Goal: Navigation & Orientation: Find specific page/section

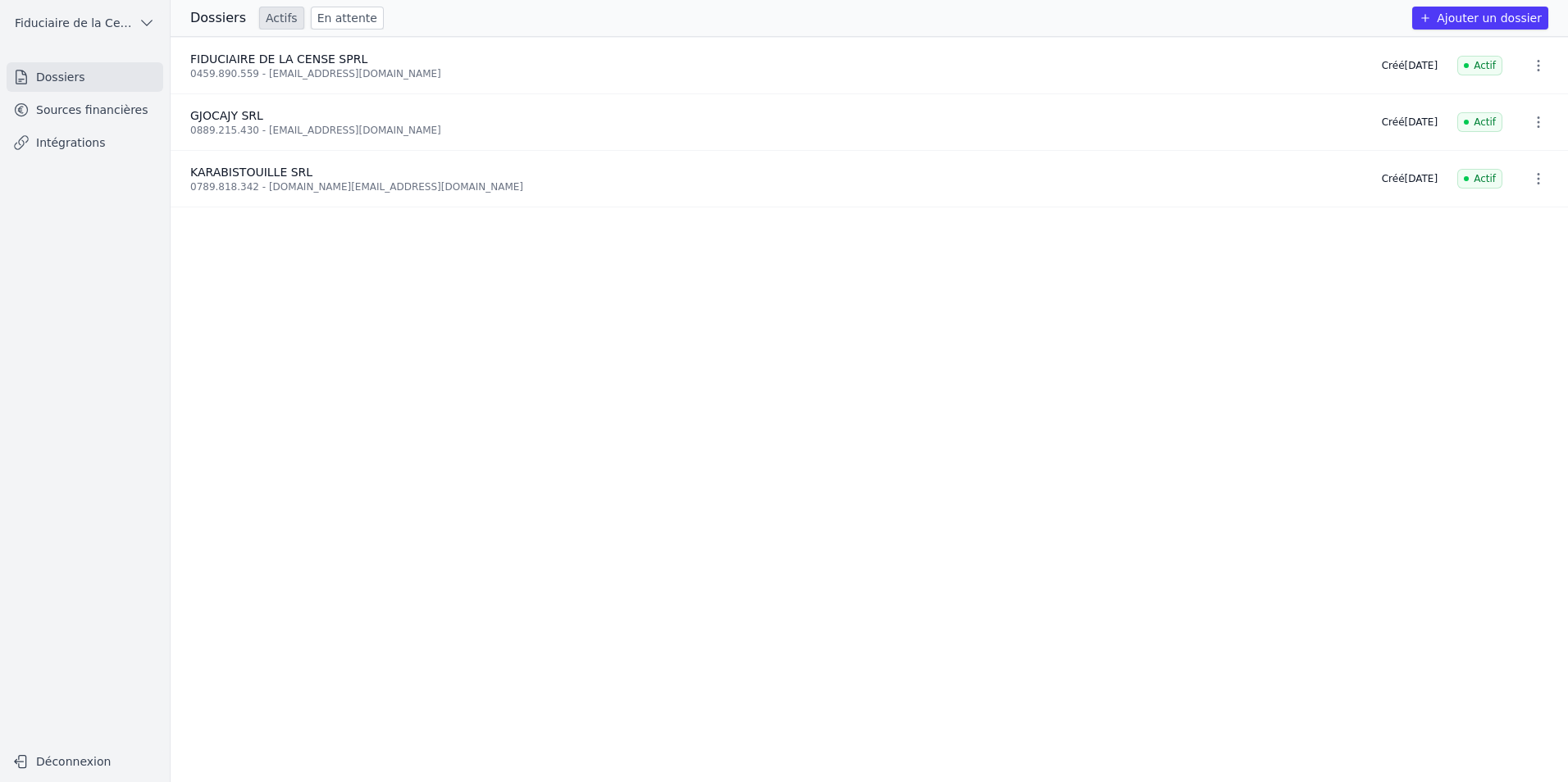
click at [110, 112] on link "Sources financières" at bounding box center [85, 110] width 156 height 30
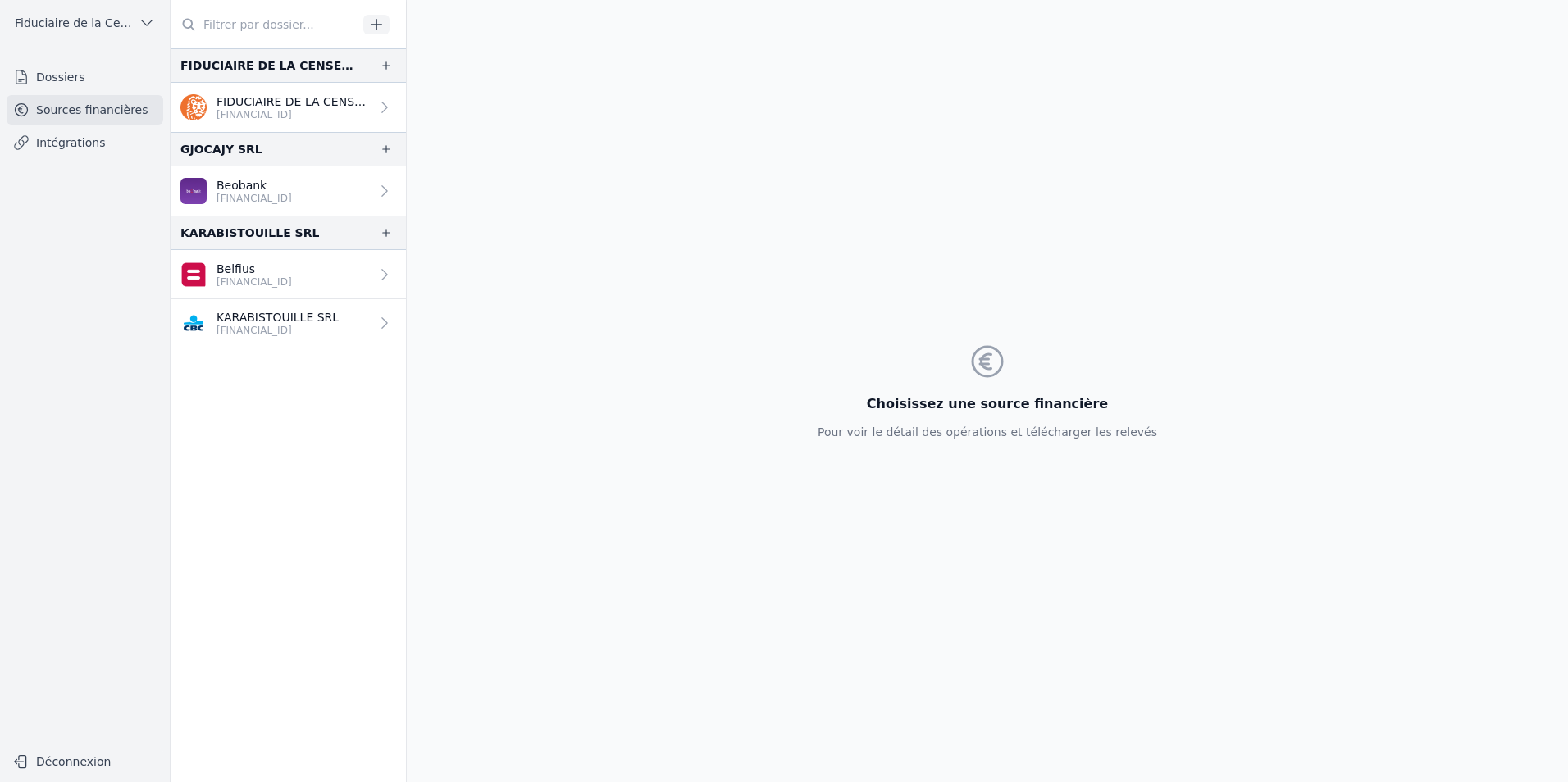
click at [244, 195] on p "[FINANCIAL_ID]" at bounding box center [254, 198] width 75 height 13
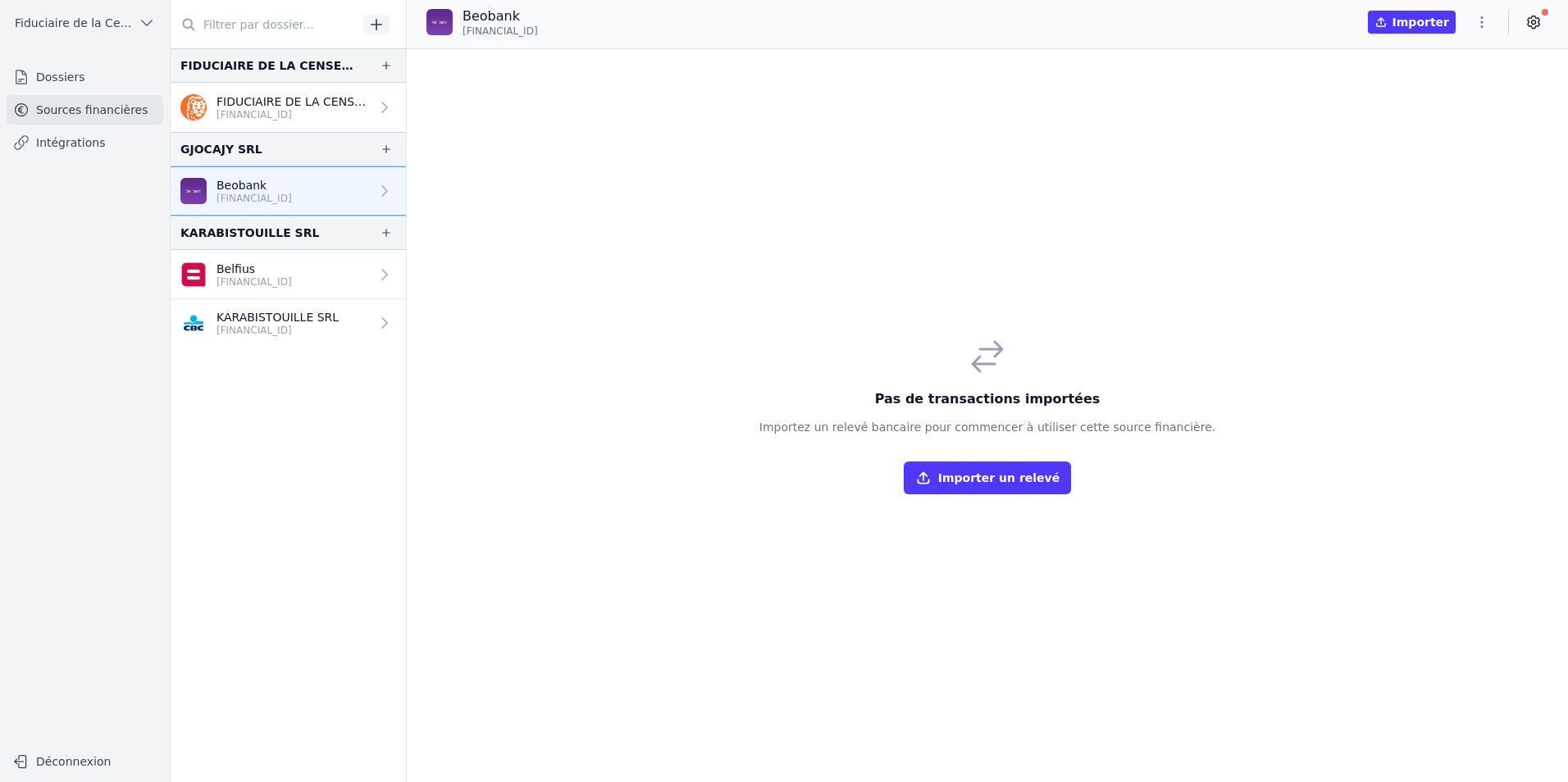
click at [271, 281] on p "[FINANCIAL_ID]" at bounding box center [254, 282] width 75 height 13
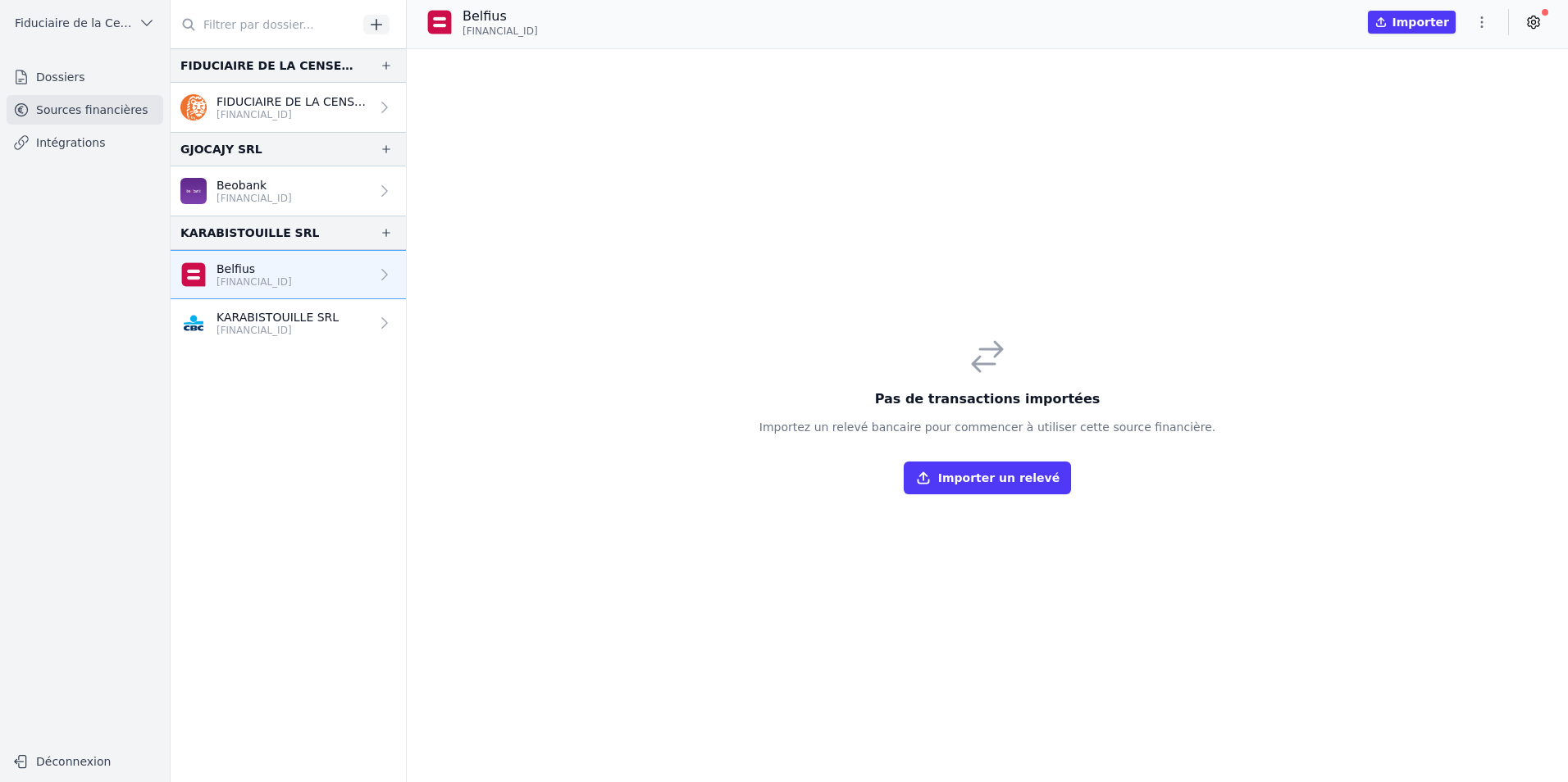
click at [250, 305] on link "KARABISTOUILLE SRL [FINANCIAL_ID]" at bounding box center [288, 323] width 236 height 48
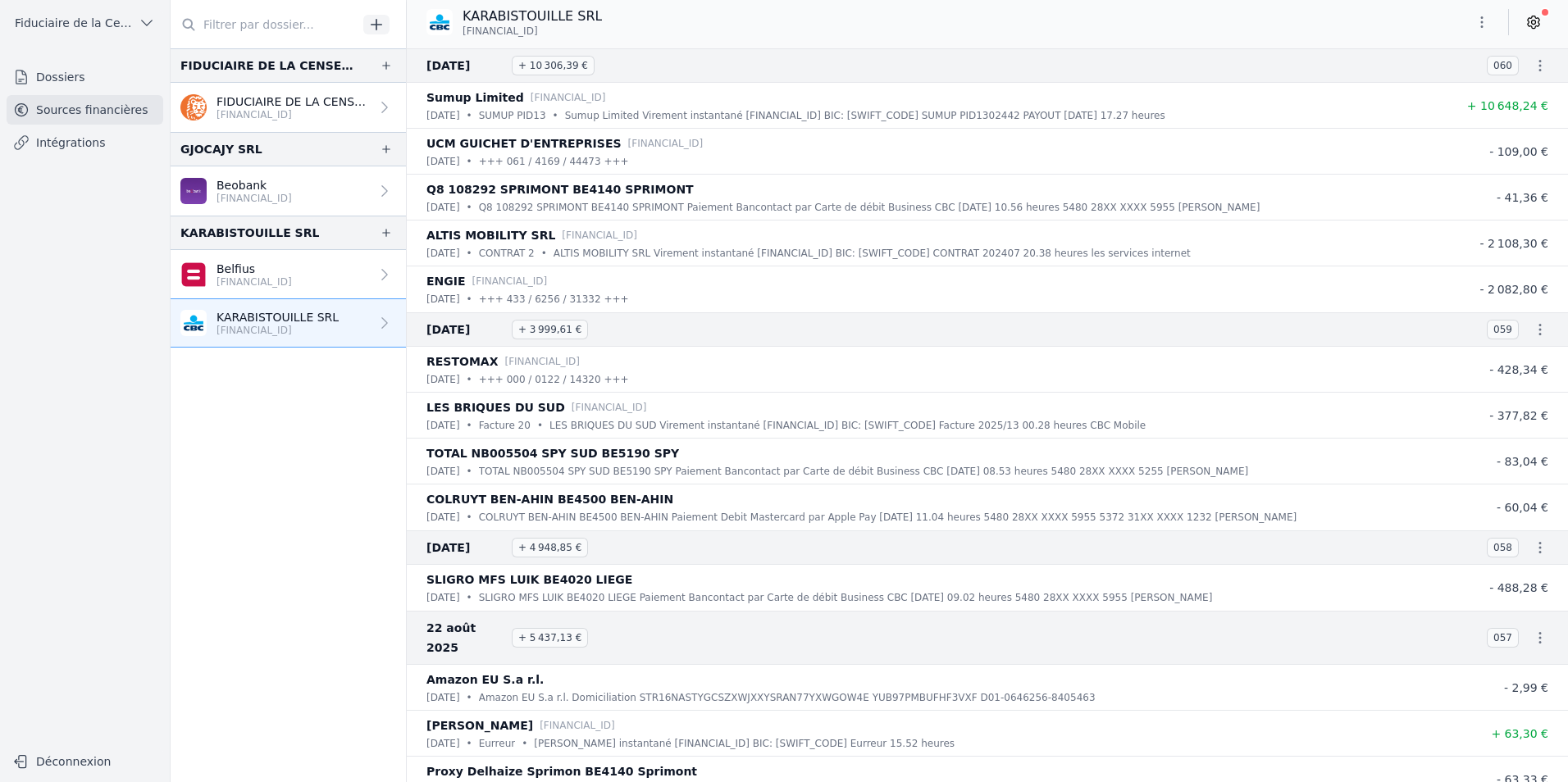
click at [74, 87] on link "Dossiers" at bounding box center [85, 77] width 156 height 30
